Goal: Book appointment/travel/reservation

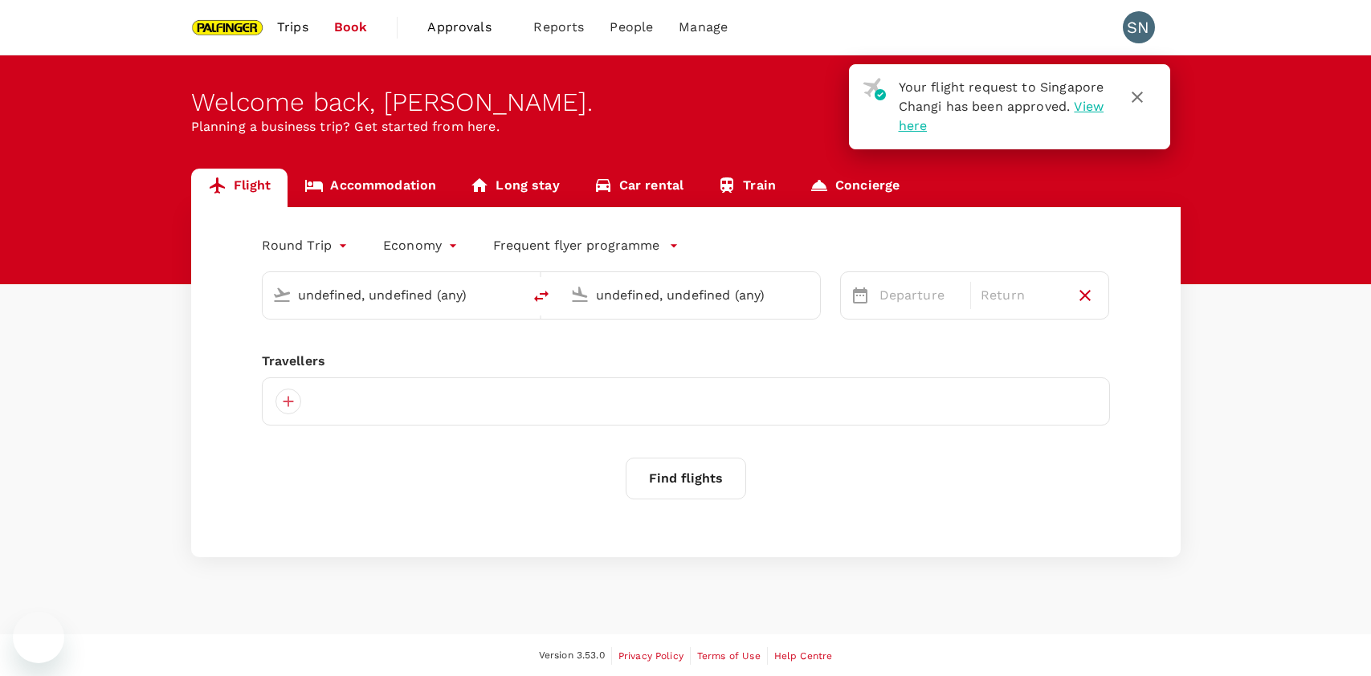
type input "[GEOGRAPHIC_DATA], [GEOGRAPHIC_DATA] (any)"
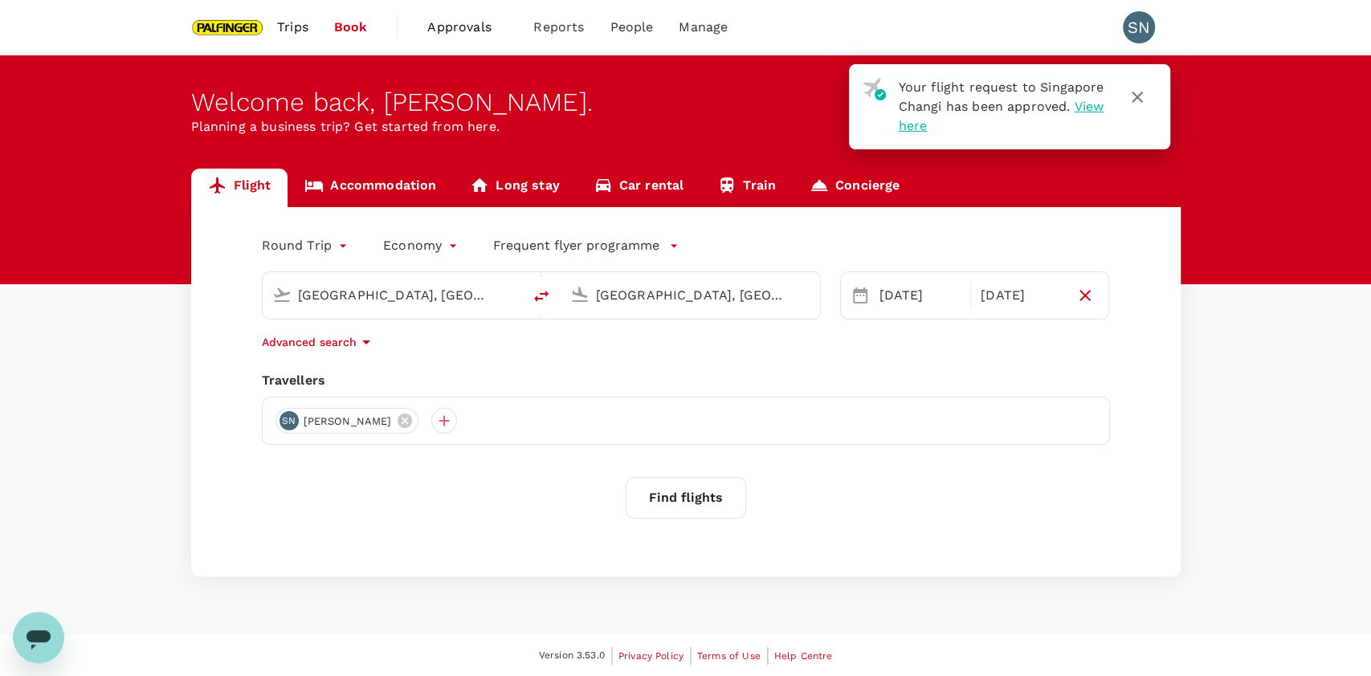
click at [275, 22] on link "Trips" at bounding box center [292, 27] width 57 height 55
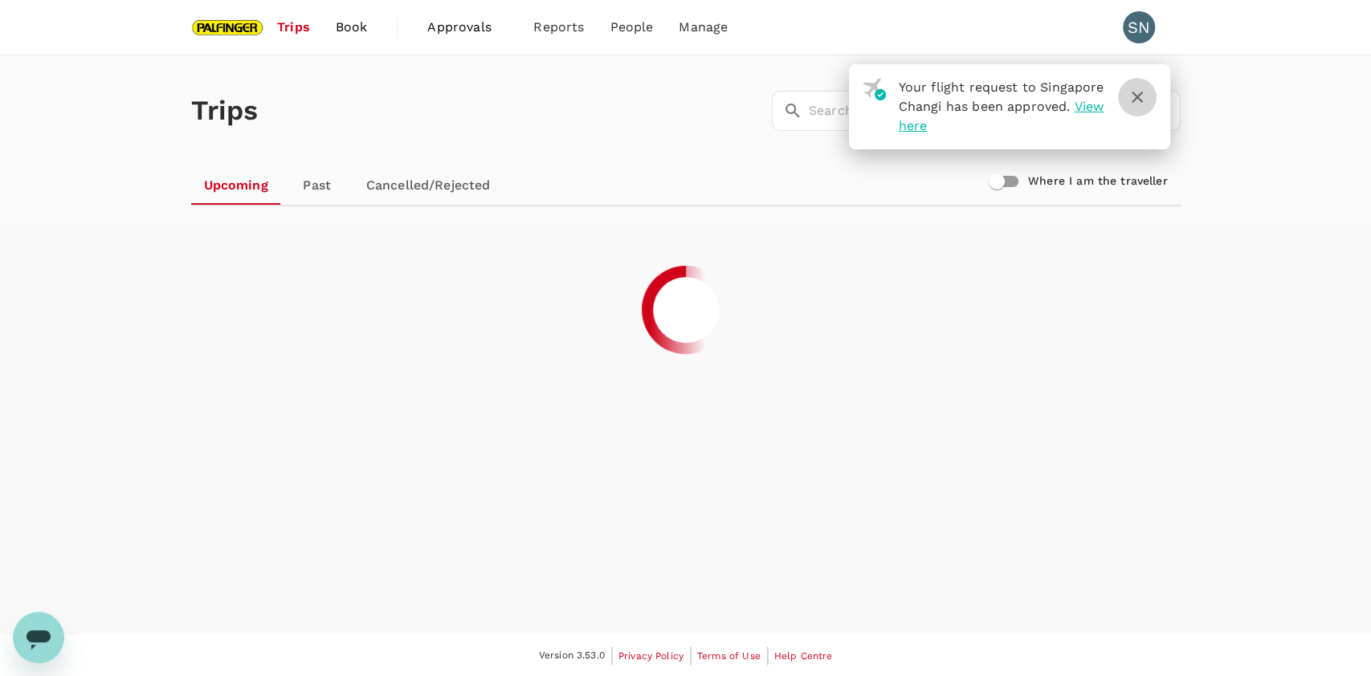
click at [1150, 88] on button "button" at bounding box center [1137, 97] width 39 height 39
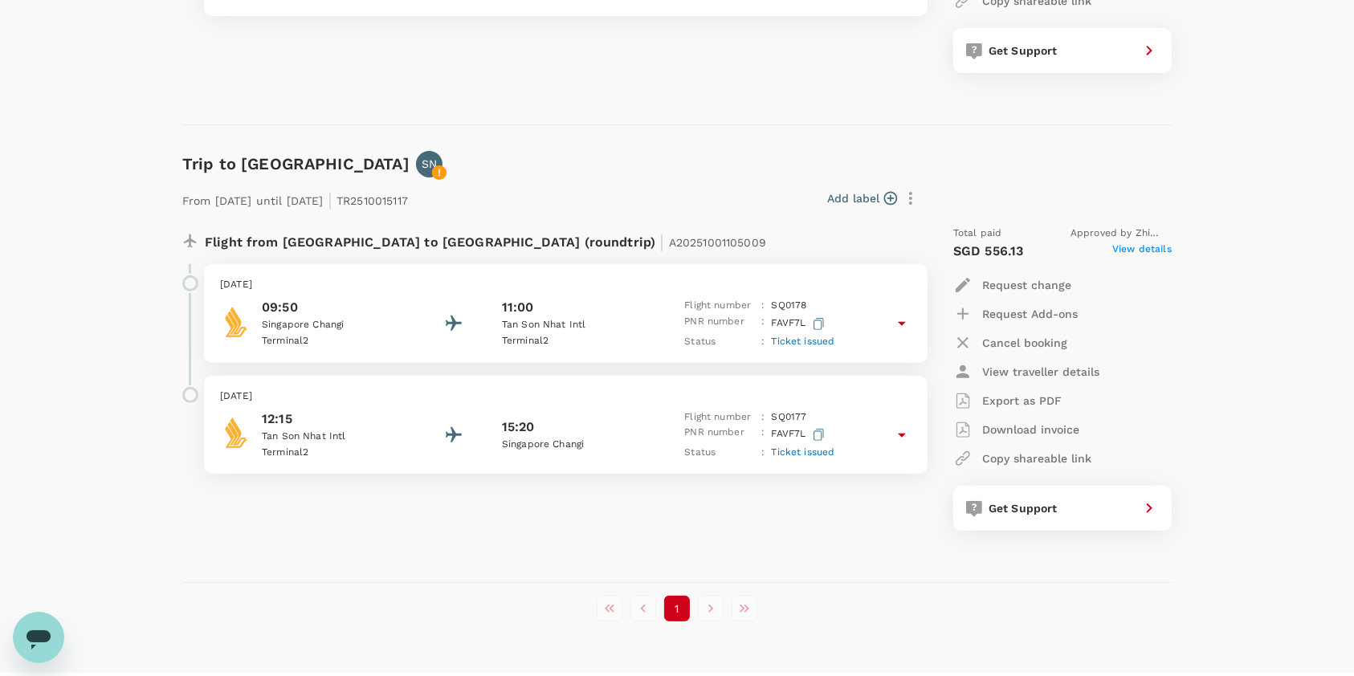
scroll to position [583, 0]
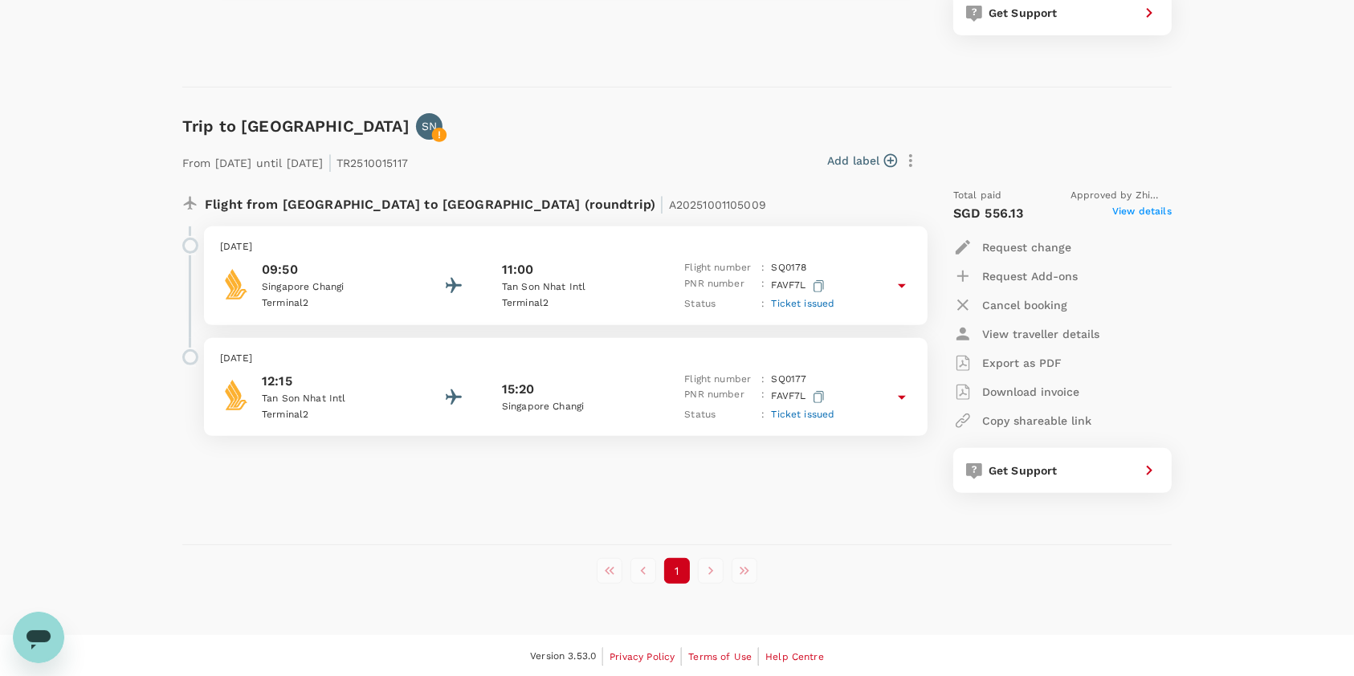
click at [889, 157] on icon "button" at bounding box center [891, 161] width 16 height 16
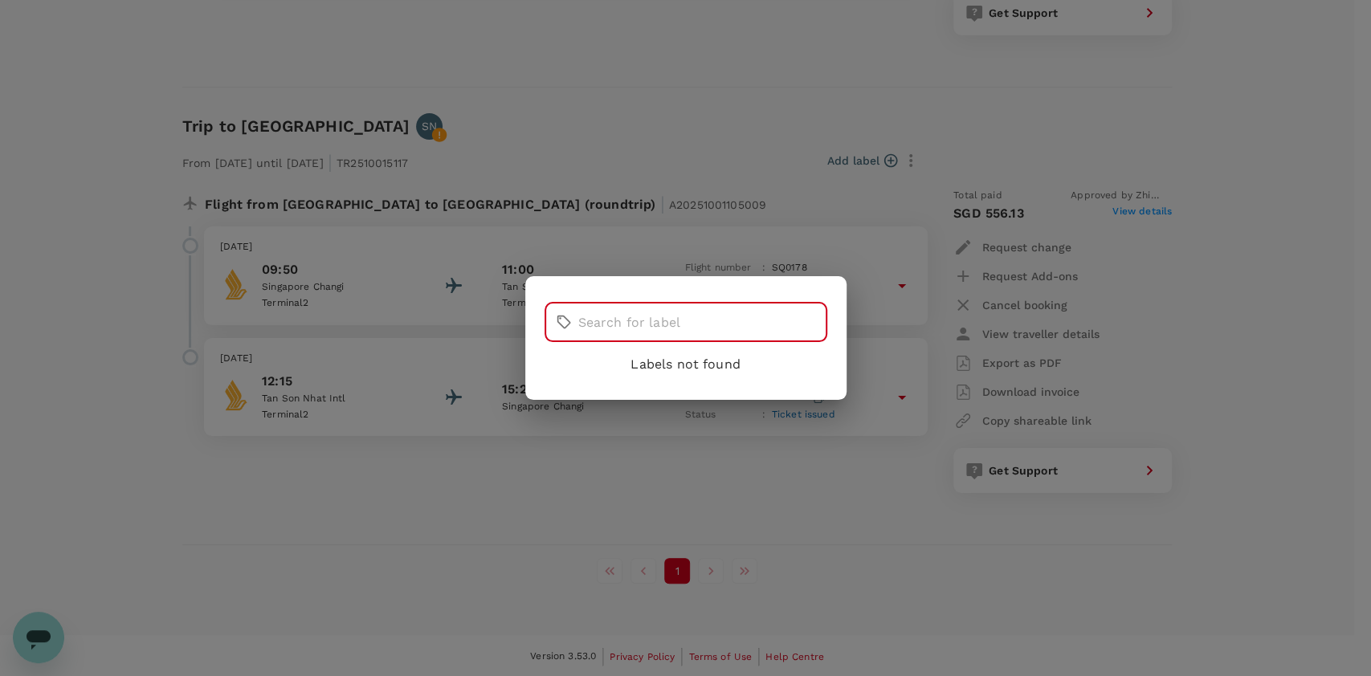
click at [645, 312] on input "text" at bounding box center [702, 322] width 249 height 40
click at [1350, 328] on div "​ ​ Labels not found" at bounding box center [685, 338] width 1371 height 676
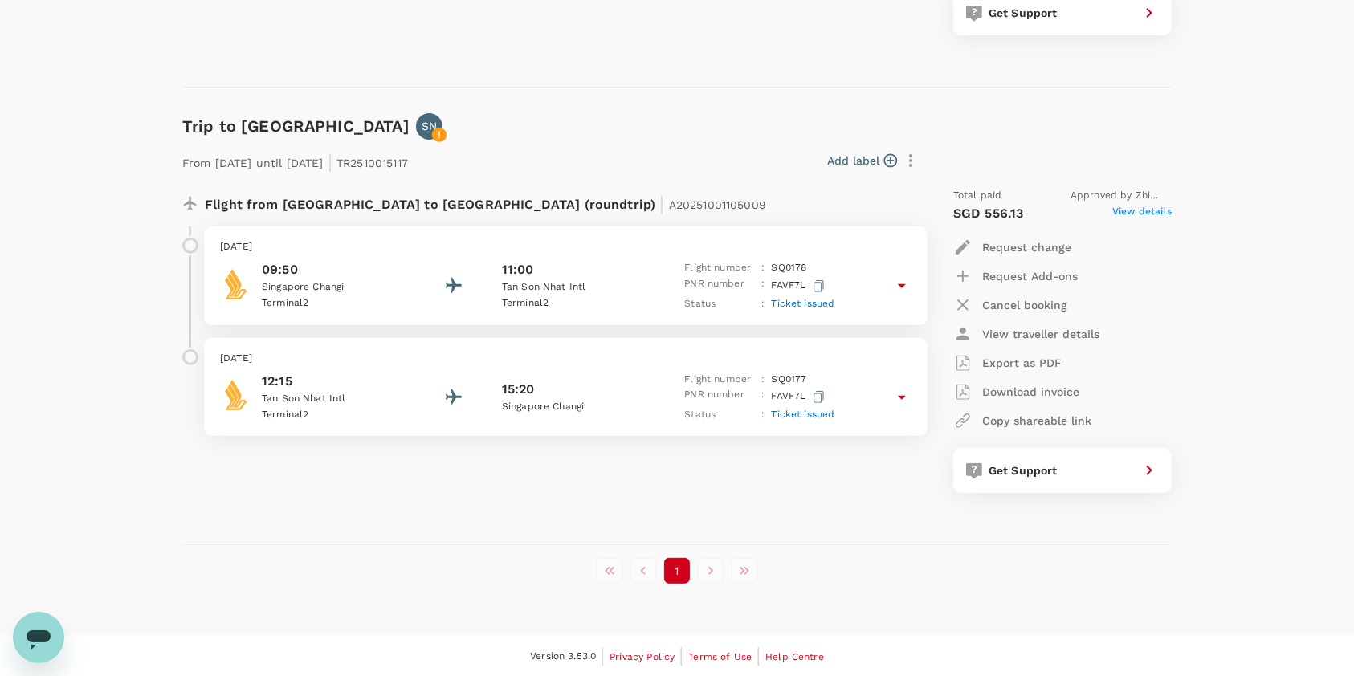
scroll to position [0, 0]
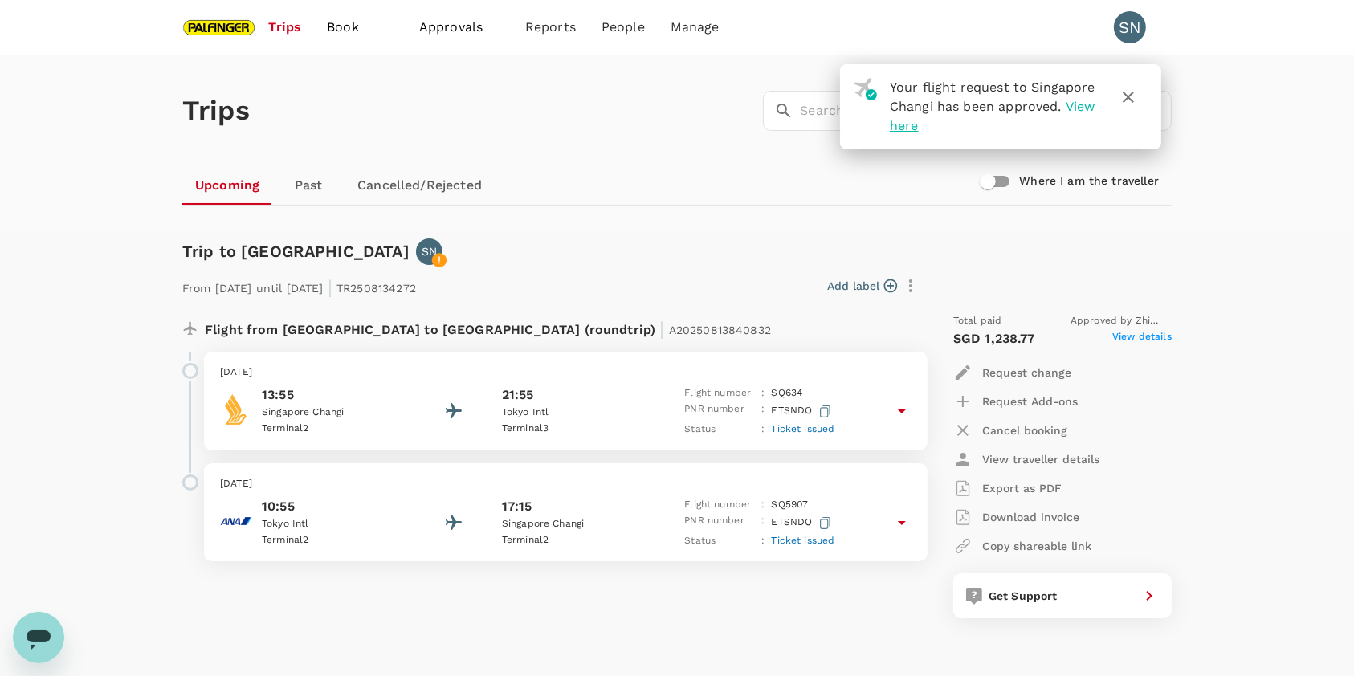
click at [1256, 183] on div "Trips ​ ​ Upcoming Past Cancelled/Rejected Where I am the traveller" at bounding box center [677, 140] width 1354 height 170
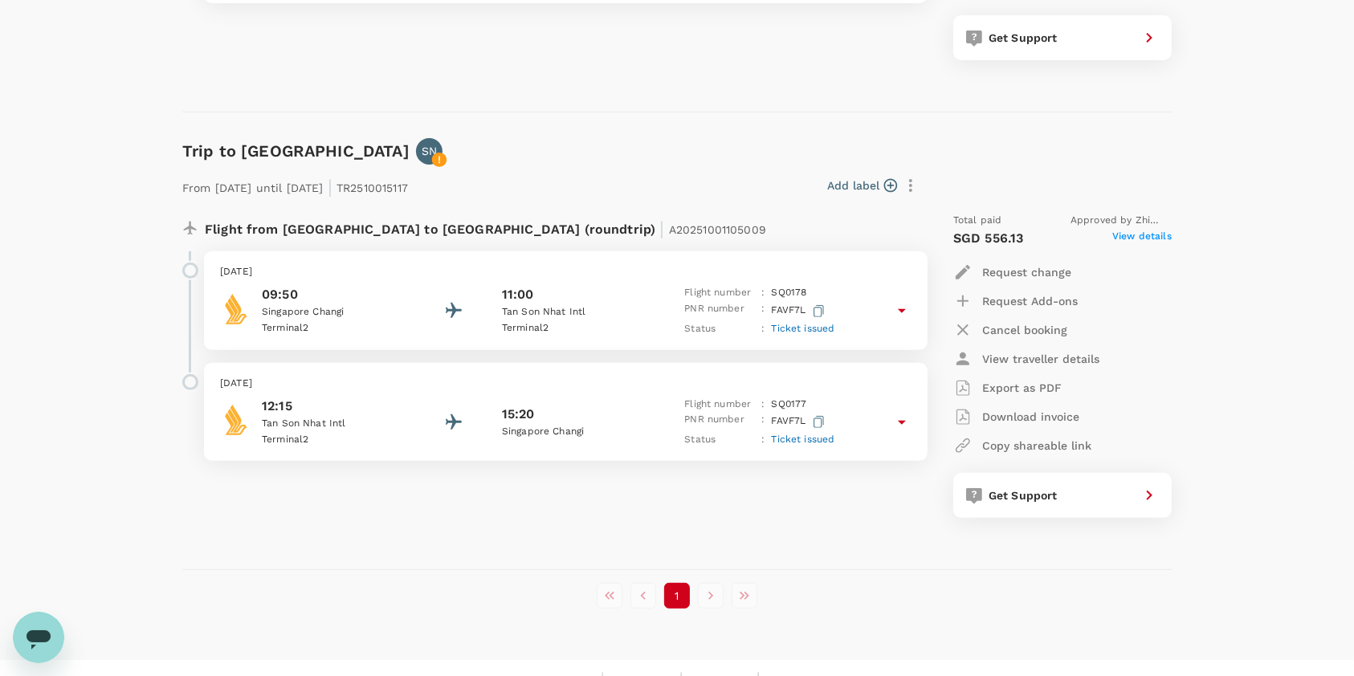
scroll to position [583, 0]
